Goal: Task Accomplishment & Management: Use online tool/utility

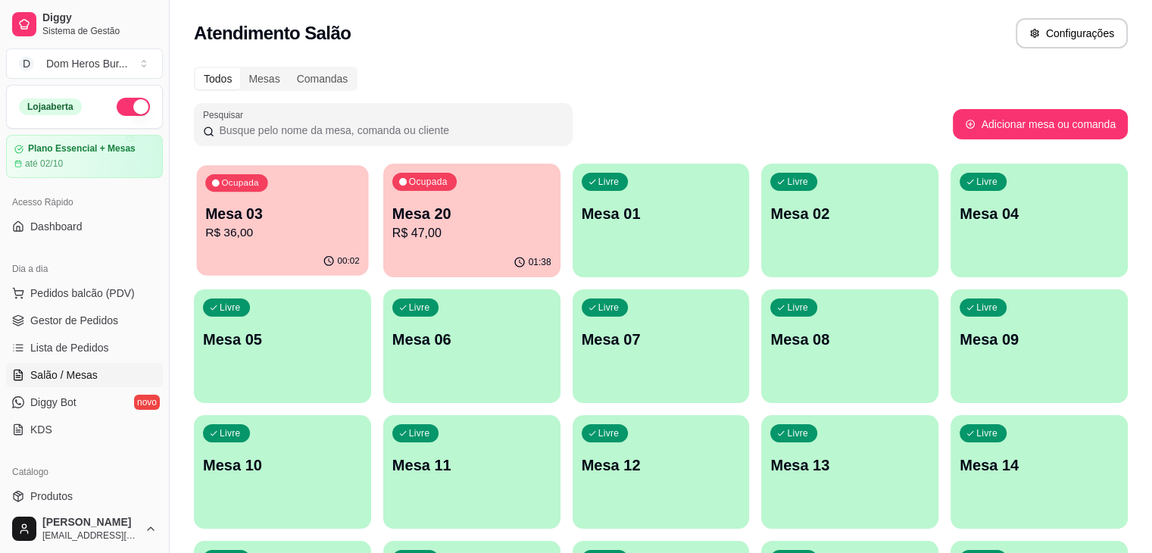
click at [302, 232] on p "R$ 36,00" at bounding box center [282, 232] width 155 height 17
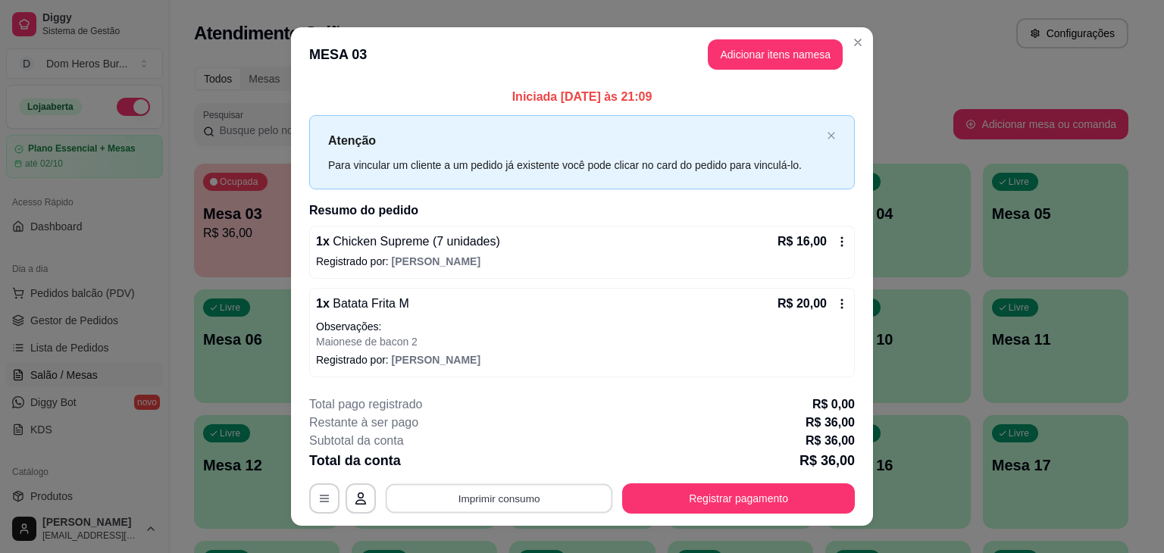
click at [500, 500] on button "Imprimir consumo" at bounding box center [499, 498] width 227 height 30
click at [524, 461] on button "IMPRESSORA" at bounding box center [498, 462] width 106 height 23
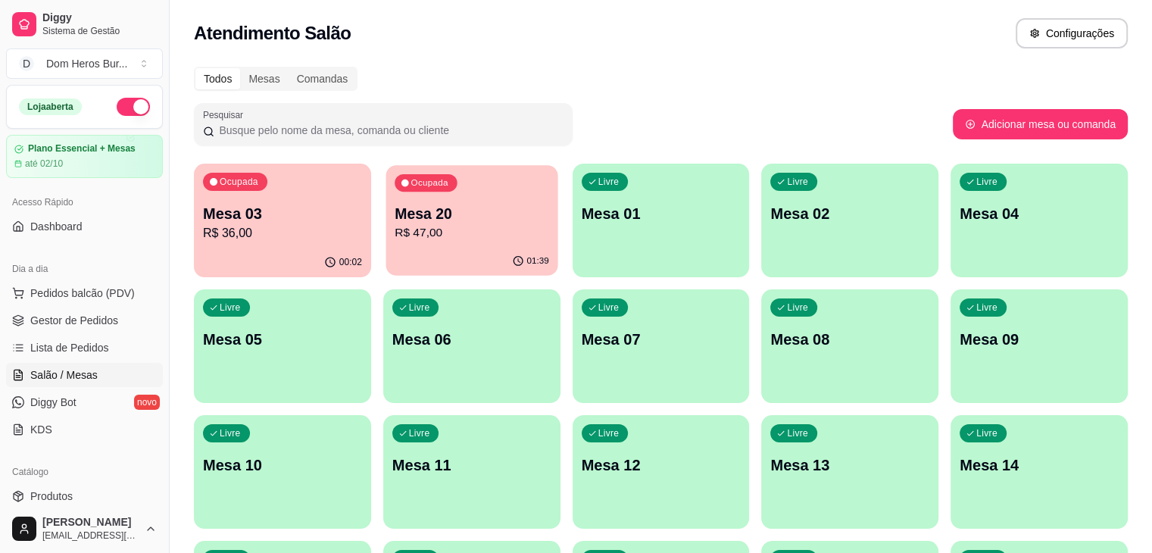
click at [425, 249] on div "01:39" at bounding box center [472, 261] width 172 height 29
click at [286, 225] on p "R$ 42,00" at bounding box center [282, 232] width 155 height 17
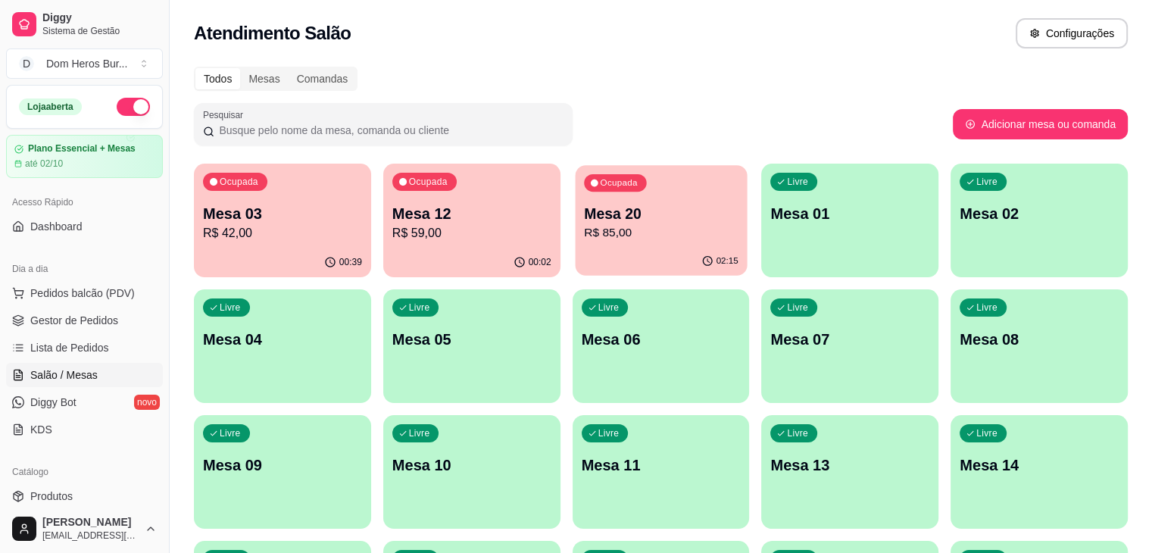
click at [584, 239] on p "R$ 85,00" at bounding box center [661, 232] width 155 height 17
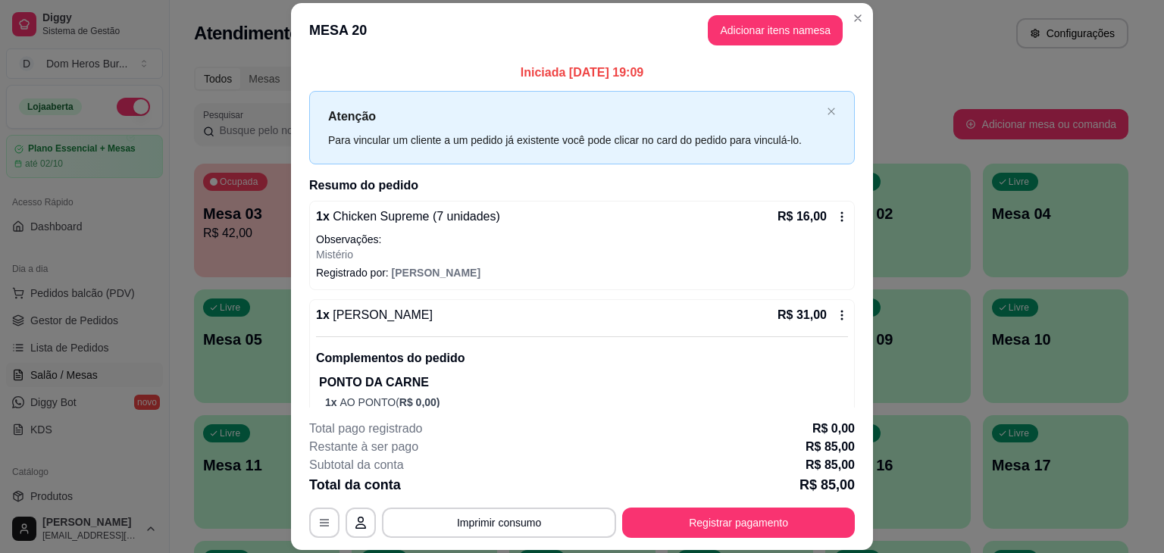
click at [532, 239] on p "Observações:" at bounding box center [582, 239] width 532 height 15
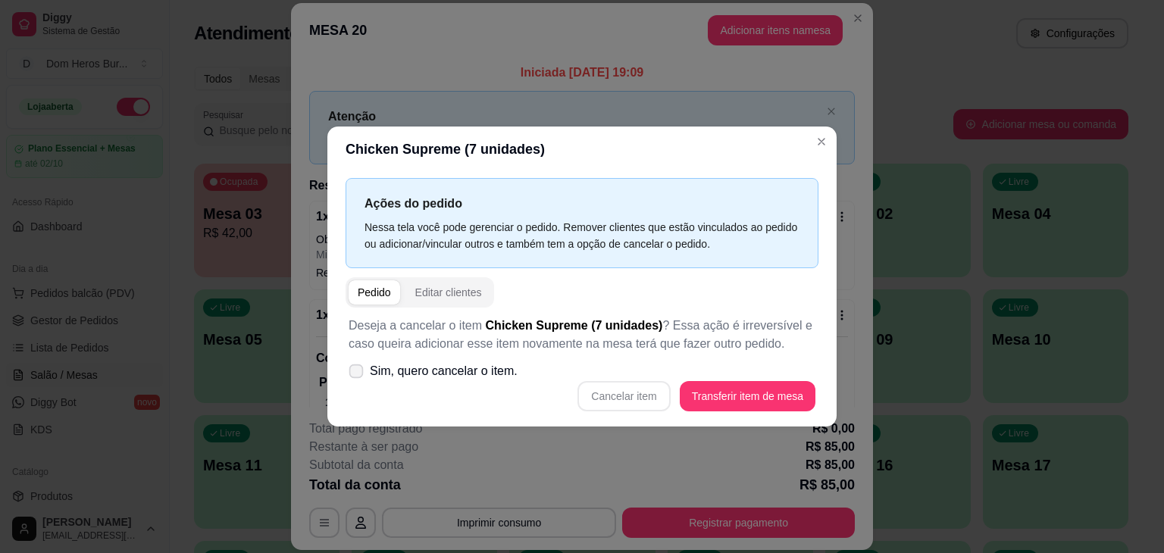
click at [499, 383] on label "Sim, quero cancelar o item." at bounding box center [432, 371] width 181 height 30
click at [358, 383] on input "Sim, quero cancelar o item." at bounding box center [353, 379] width 10 height 10
checkbox input "true"
click at [648, 396] on button "Cancelar item" at bounding box center [624, 397] width 90 height 30
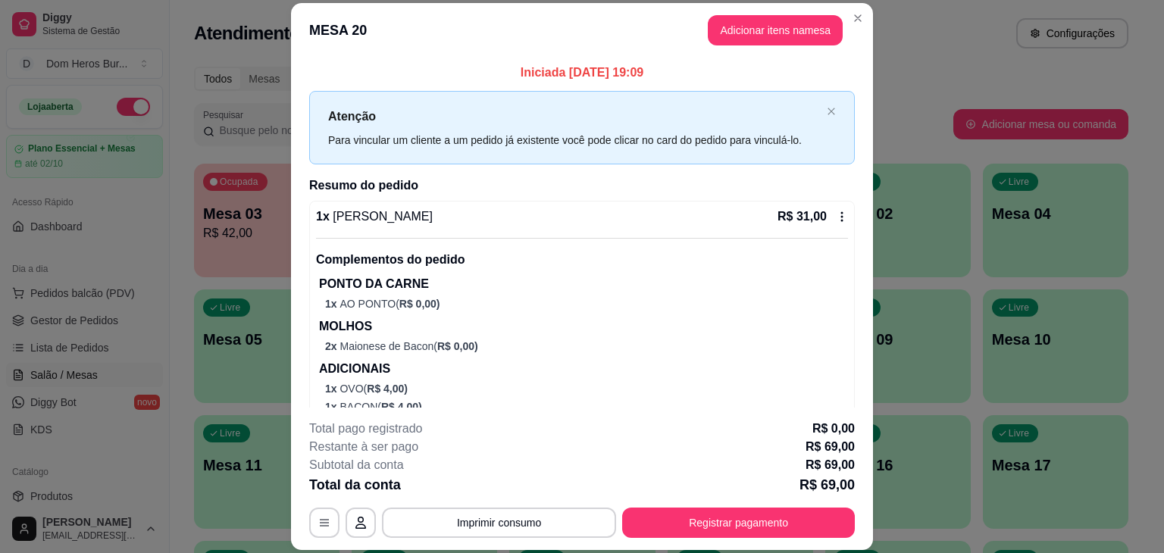
click at [527, 224] on div "1 x Dom Burger R$ 31,00" at bounding box center [582, 217] width 532 height 18
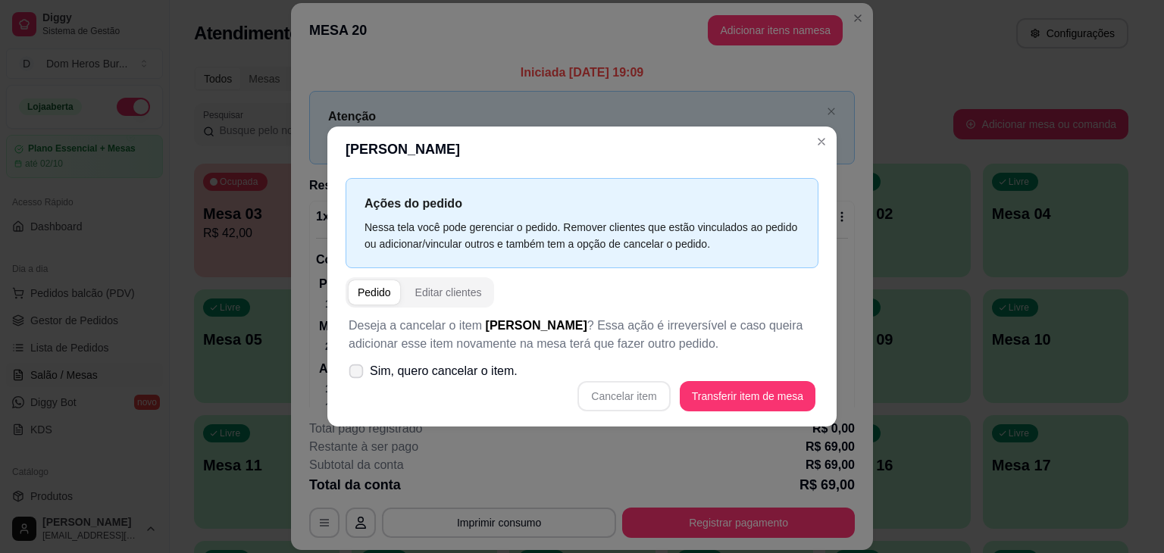
click at [470, 374] on span "Sim, quero cancelar o item." at bounding box center [444, 371] width 148 height 18
click at [358, 374] on input "Sim, quero cancelar o item." at bounding box center [353, 379] width 10 height 10
checkbox input "true"
click at [614, 403] on button "Cancelar item" at bounding box center [624, 397] width 90 height 30
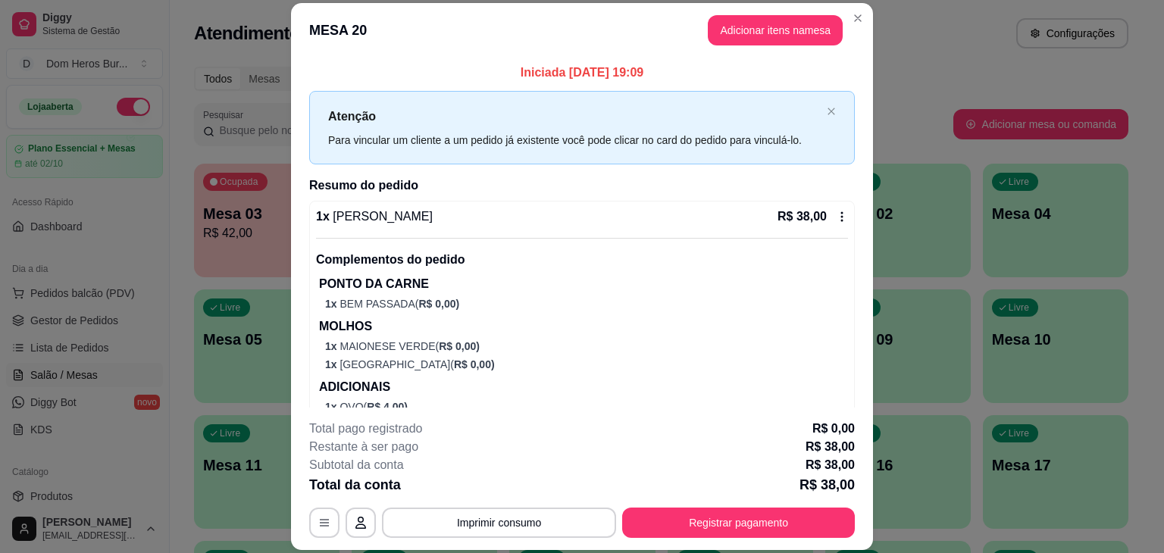
click at [485, 242] on div "Complementos do pedido PONTO DA CARNE 1 x BEM PASSADA ( R$ 0,00 ) MOLHOS 1 x MA…" at bounding box center [582, 335] width 532 height 195
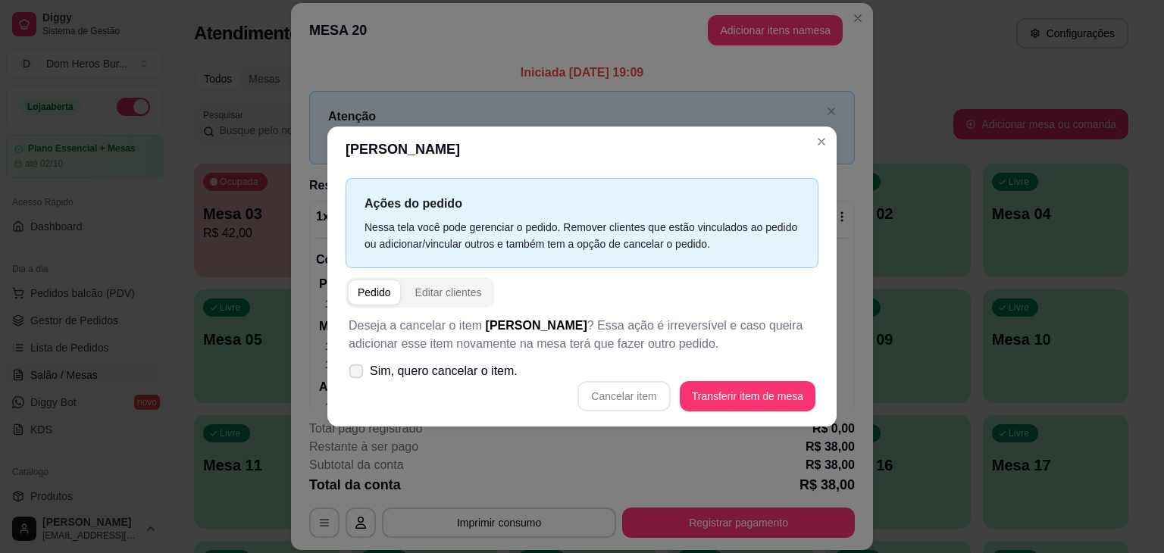
click at [483, 368] on span "Sim, quero cancelar o item." at bounding box center [444, 371] width 148 height 18
click at [358, 374] on input "Sim, quero cancelar o item." at bounding box center [353, 379] width 10 height 10
checkbox input "true"
click at [594, 395] on button "Cancelar item" at bounding box center [624, 397] width 90 height 30
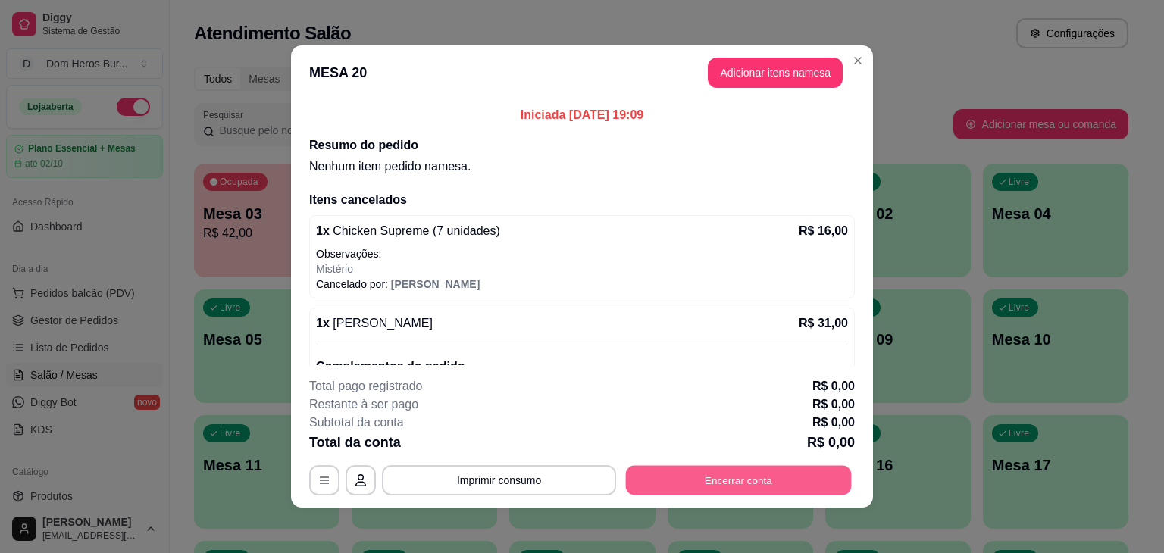
click at [706, 477] on button "Encerrar conta" at bounding box center [739, 481] width 226 height 30
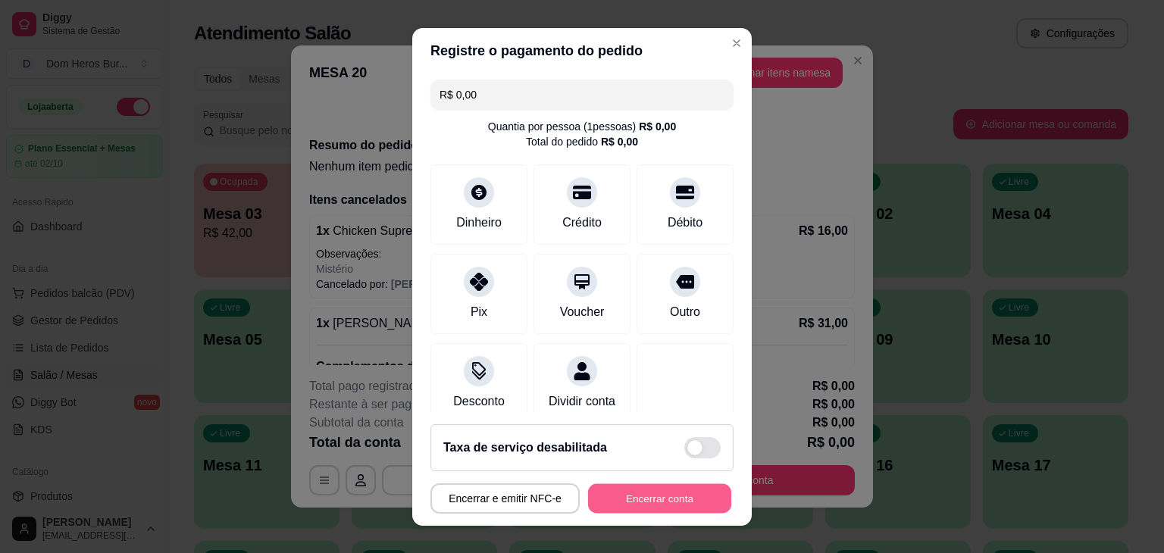
click at [703, 488] on button "Encerrar conta" at bounding box center [659, 498] width 143 height 30
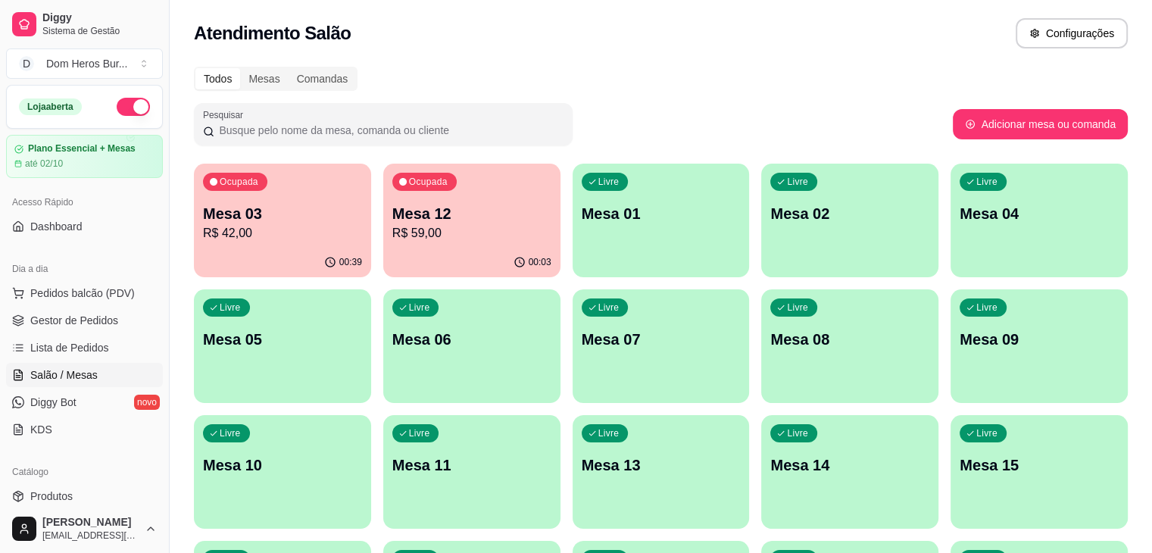
click at [210, 186] on icon "button" at bounding box center [213, 181] width 9 height 9
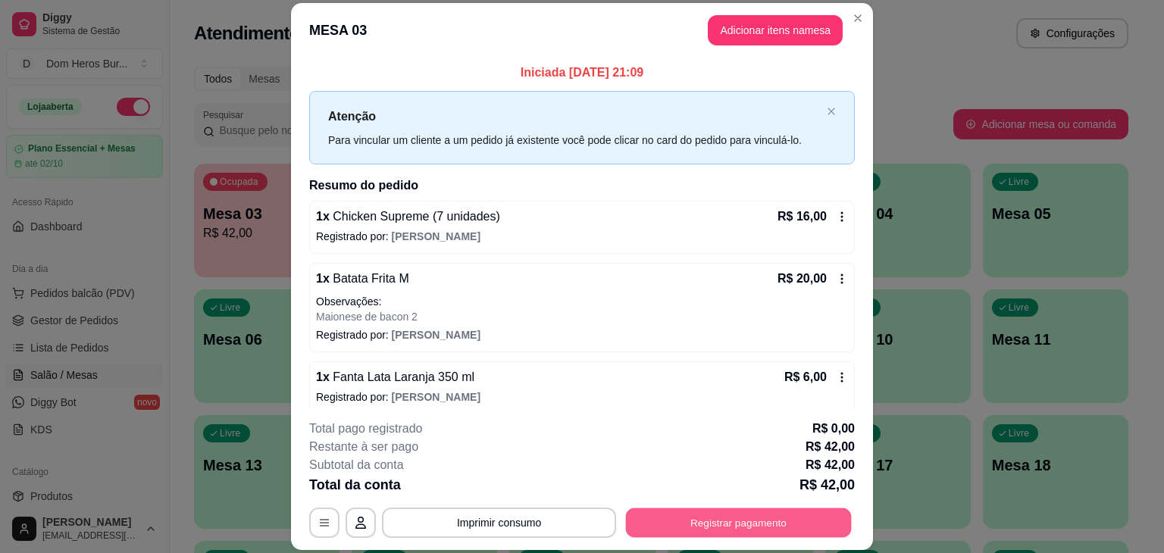
click at [730, 513] on button "Registrar pagamento" at bounding box center [739, 523] width 226 height 30
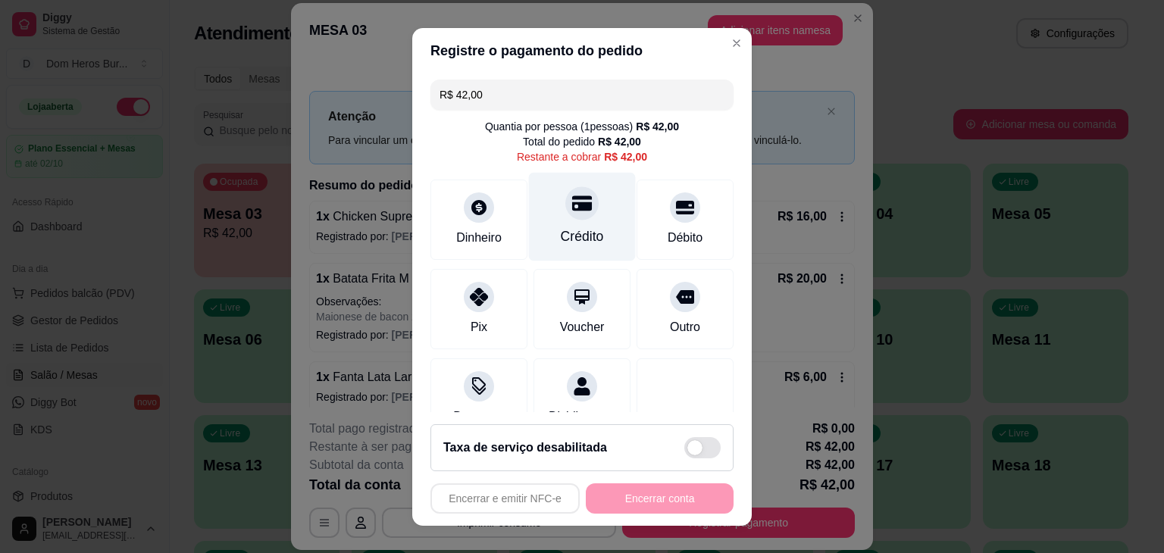
click at [573, 230] on div "Crédito" at bounding box center [582, 237] width 43 height 20
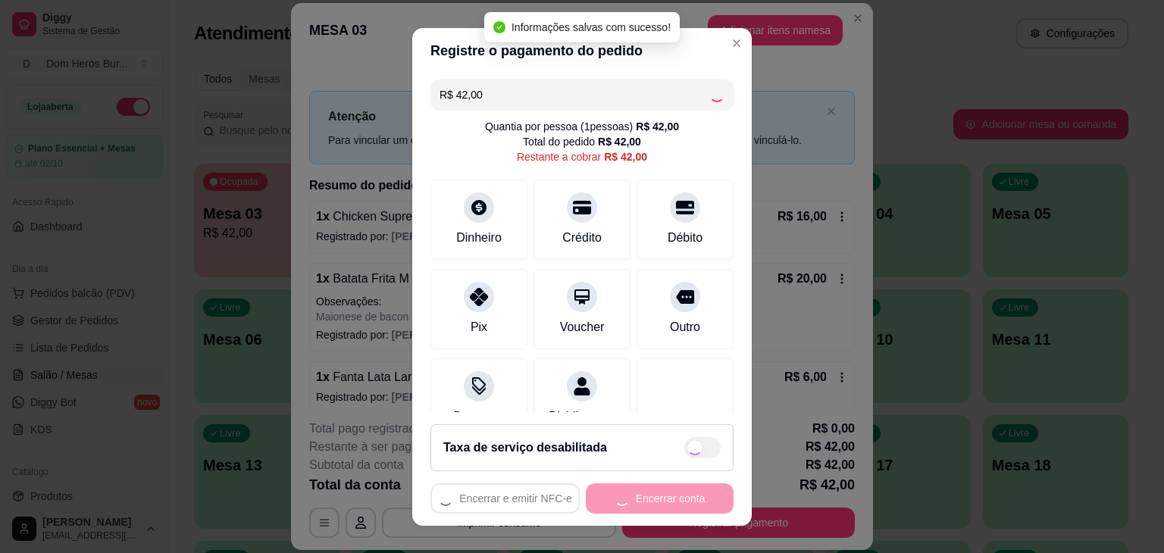
type input "R$ 0,00"
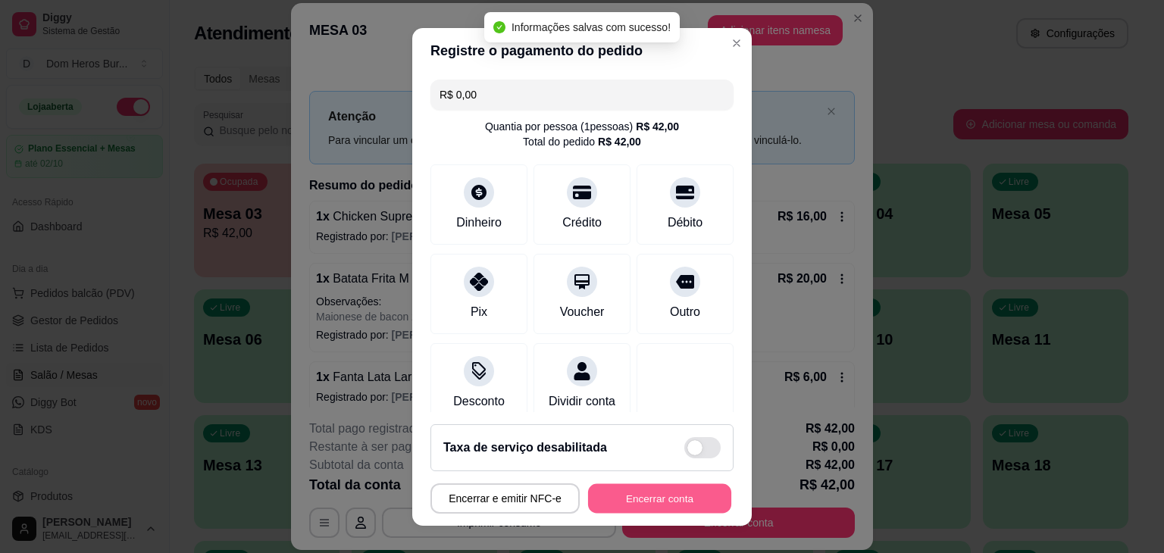
click at [658, 495] on button "Encerrar conta" at bounding box center [659, 498] width 143 height 30
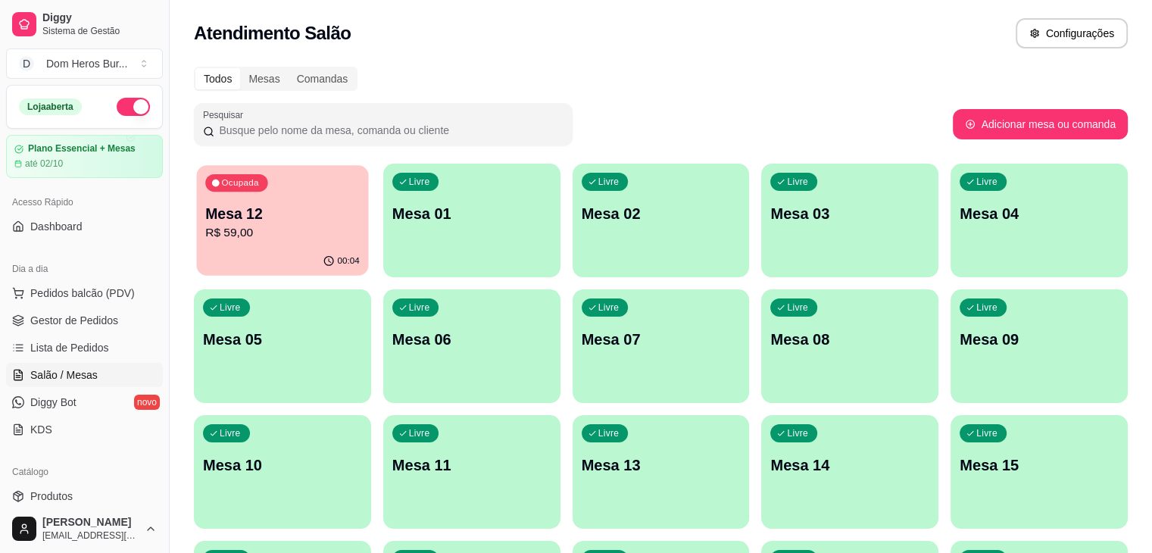
click at [321, 216] on p "Mesa 12" at bounding box center [282, 214] width 155 height 20
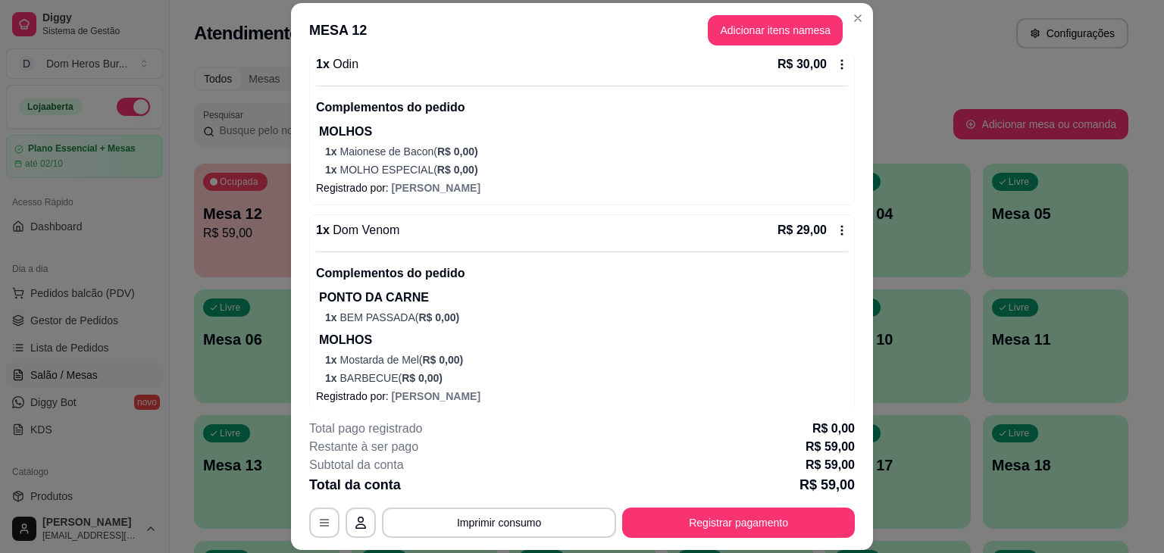
scroll to position [163, 0]
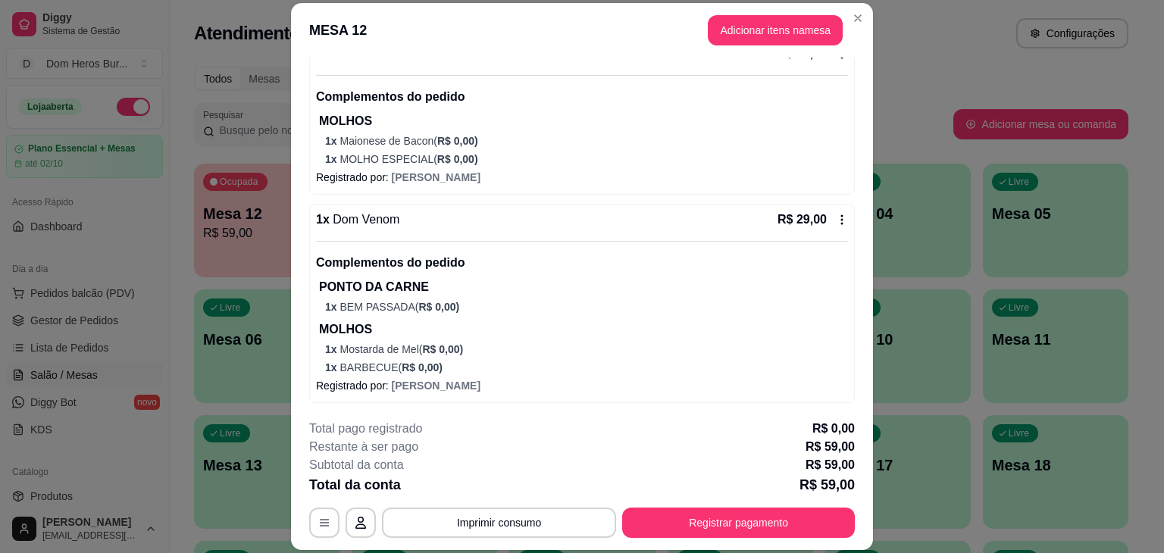
click at [291, 134] on div "Iniciada 16/09/2025 às 21:09 Atenção Para vincular um cliente a um pedido já ex…" at bounding box center [582, 233] width 582 height 351
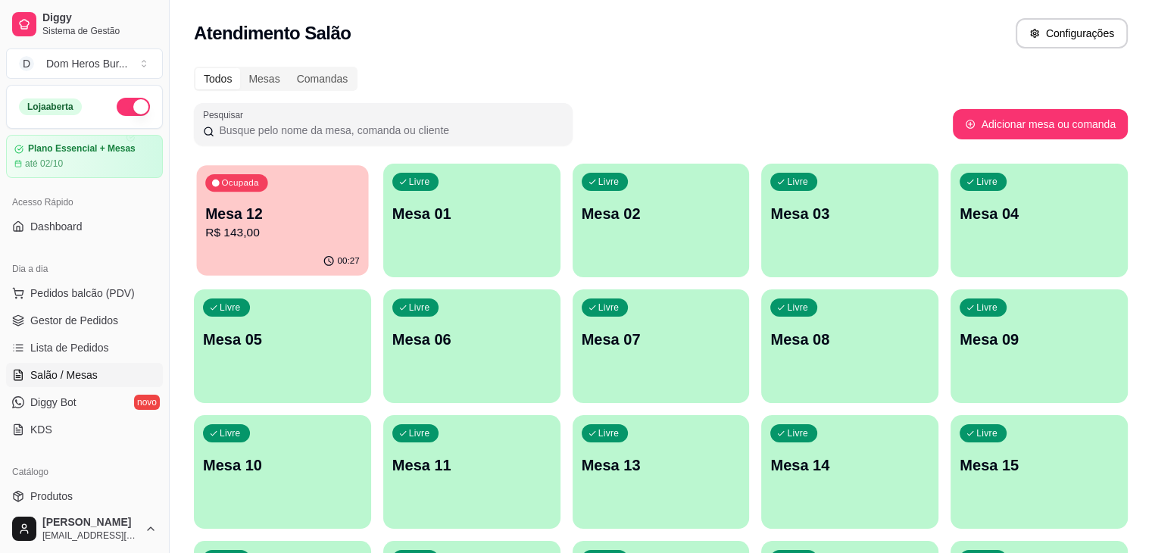
click at [264, 225] on p "R$ 143,00" at bounding box center [282, 232] width 155 height 17
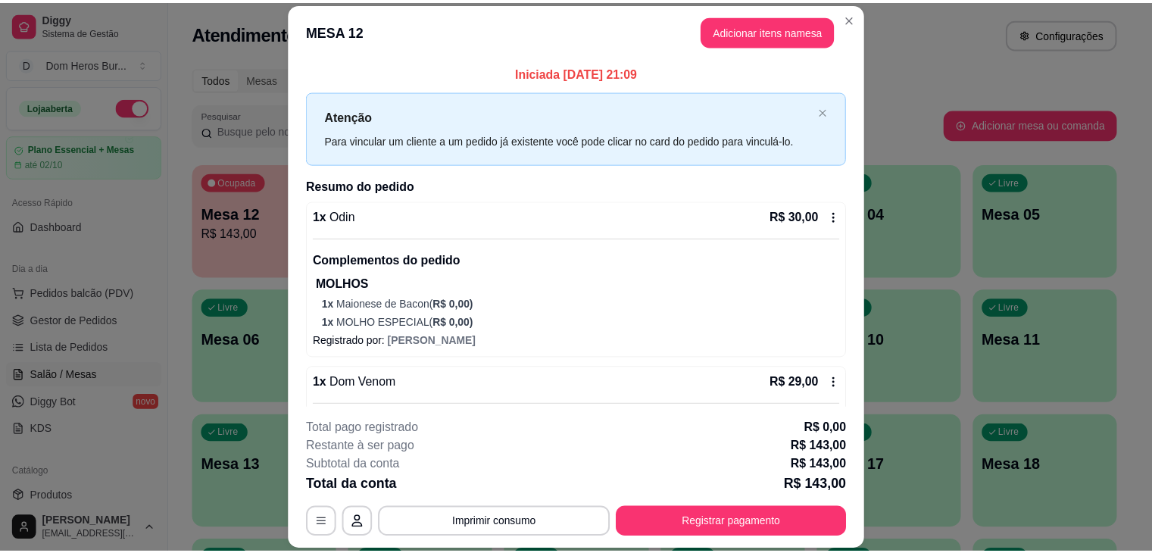
scroll to position [45, 0]
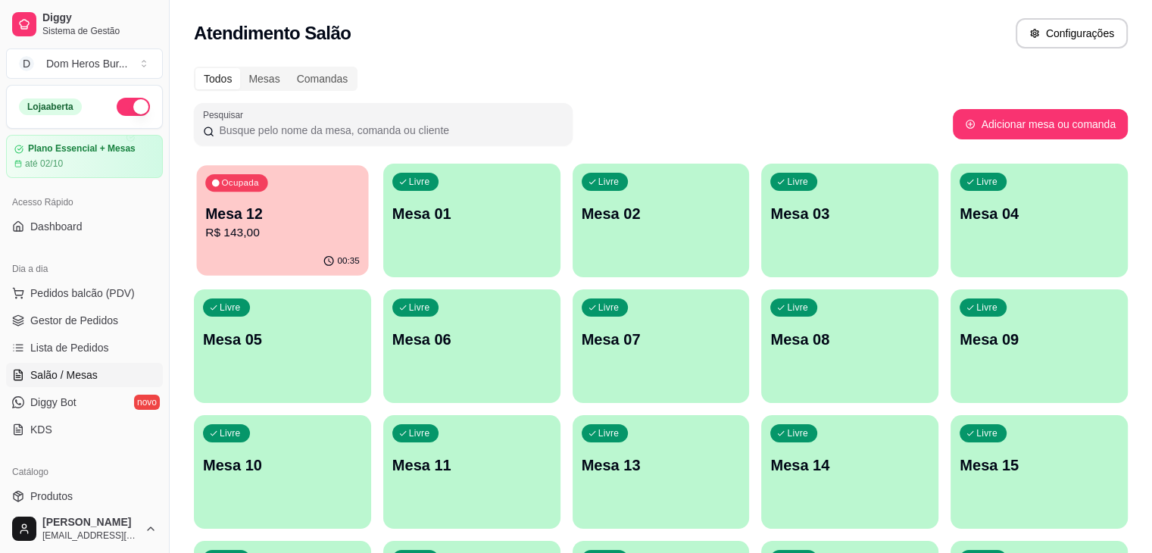
click at [274, 231] on p "R$ 143,00" at bounding box center [282, 232] width 155 height 17
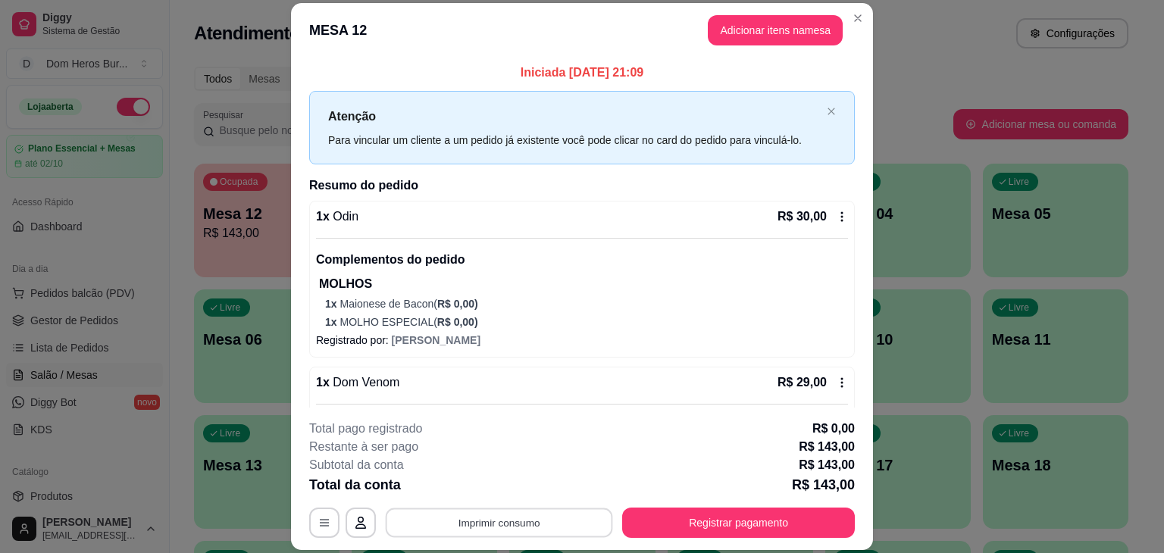
click at [452, 511] on button "Imprimir consumo" at bounding box center [499, 523] width 227 height 30
click at [456, 489] on button "IMPRESSORA" at bounding box center [498, 487] width 106 height 23
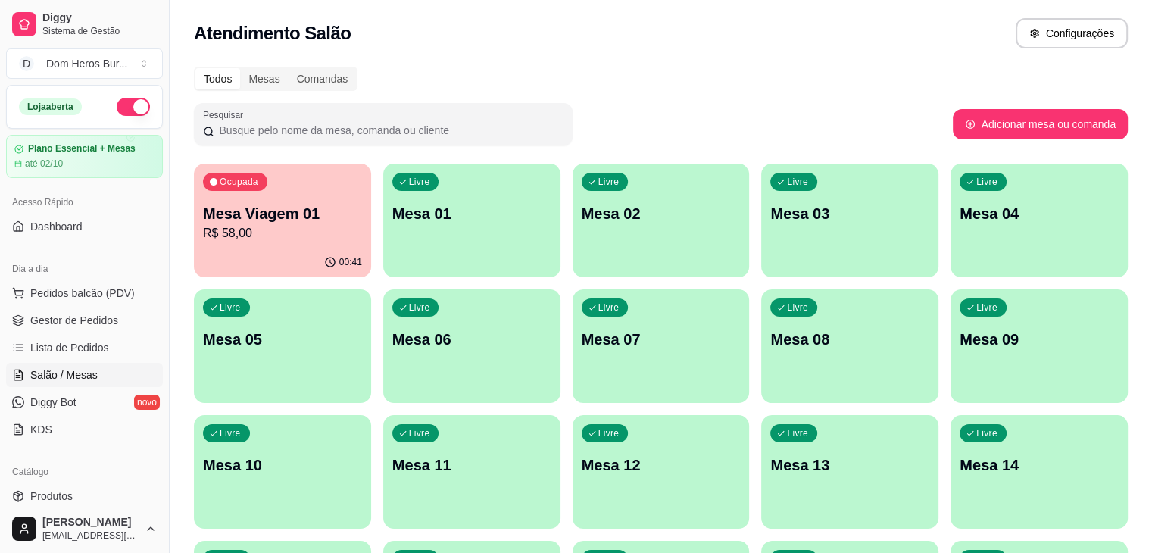
click at [825, 152] on div "Todos Mesas Comandas Pesquisar Adicionar mesa ou comanda Ocupada Mesa Viagem 01…" at bounding box center [661, 491] width 983 height 867
click at [641, 64] on div "Todos Mesas Comandas Pesquisar Adicionar mesa ou comanda Ocupada Mesa Viagem 01…" at bounding box center [661, 491] width 983 height 867
click at [272, 199] on div "Ocupada Mesa Viagem 01 R$ 58,00" at bounding box center [283, 206] width 172 height 82
